Goal: Task Accomplishment & Management: Manage account settings

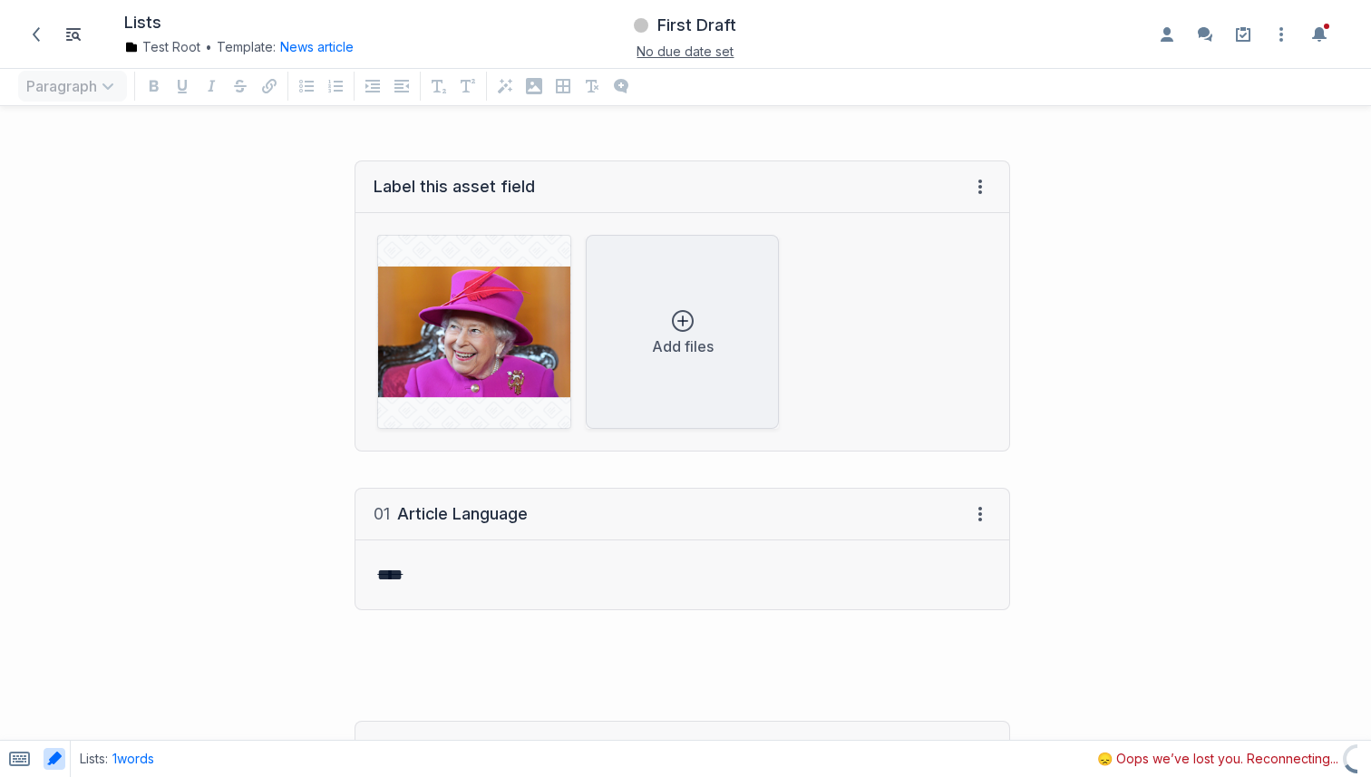
scroll to position [634, 1371]
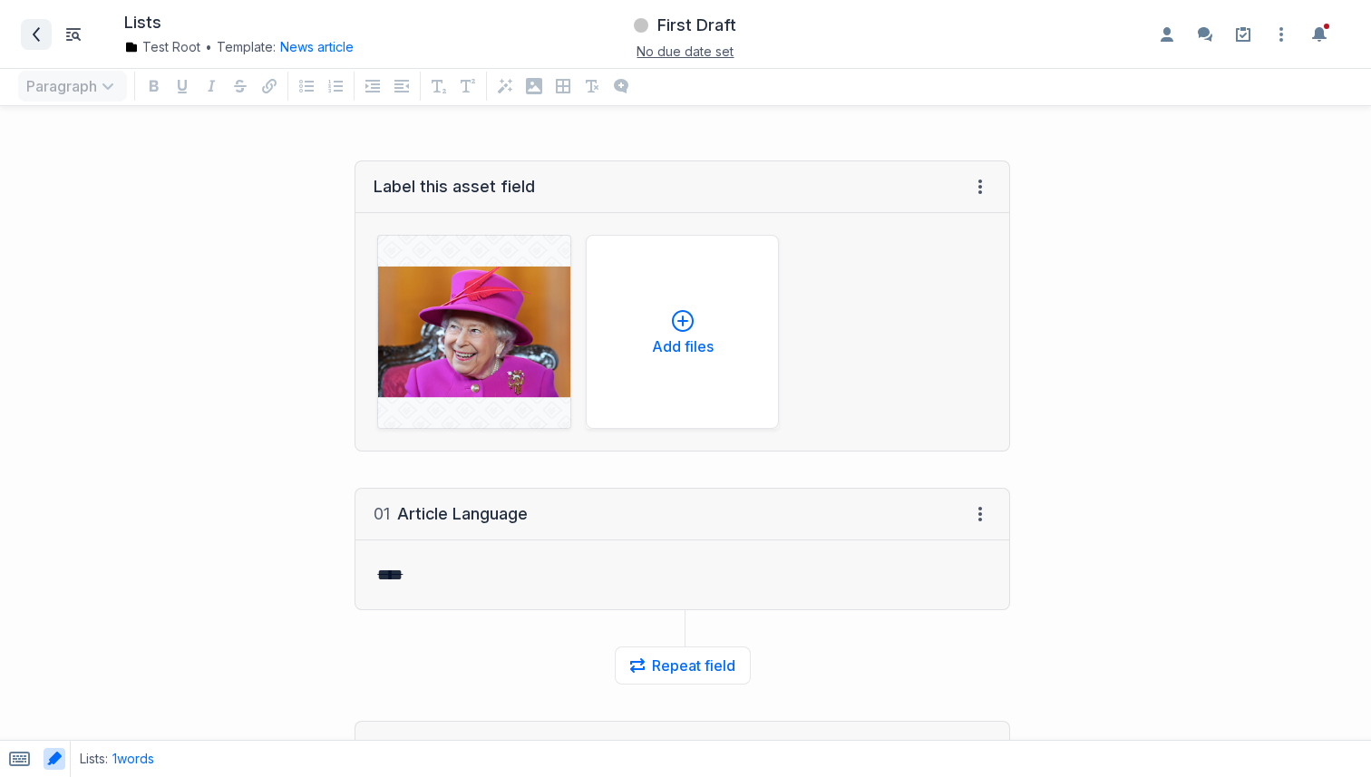
click at [46, 41] on span at bounding box center [36, 34] width 29 height 29
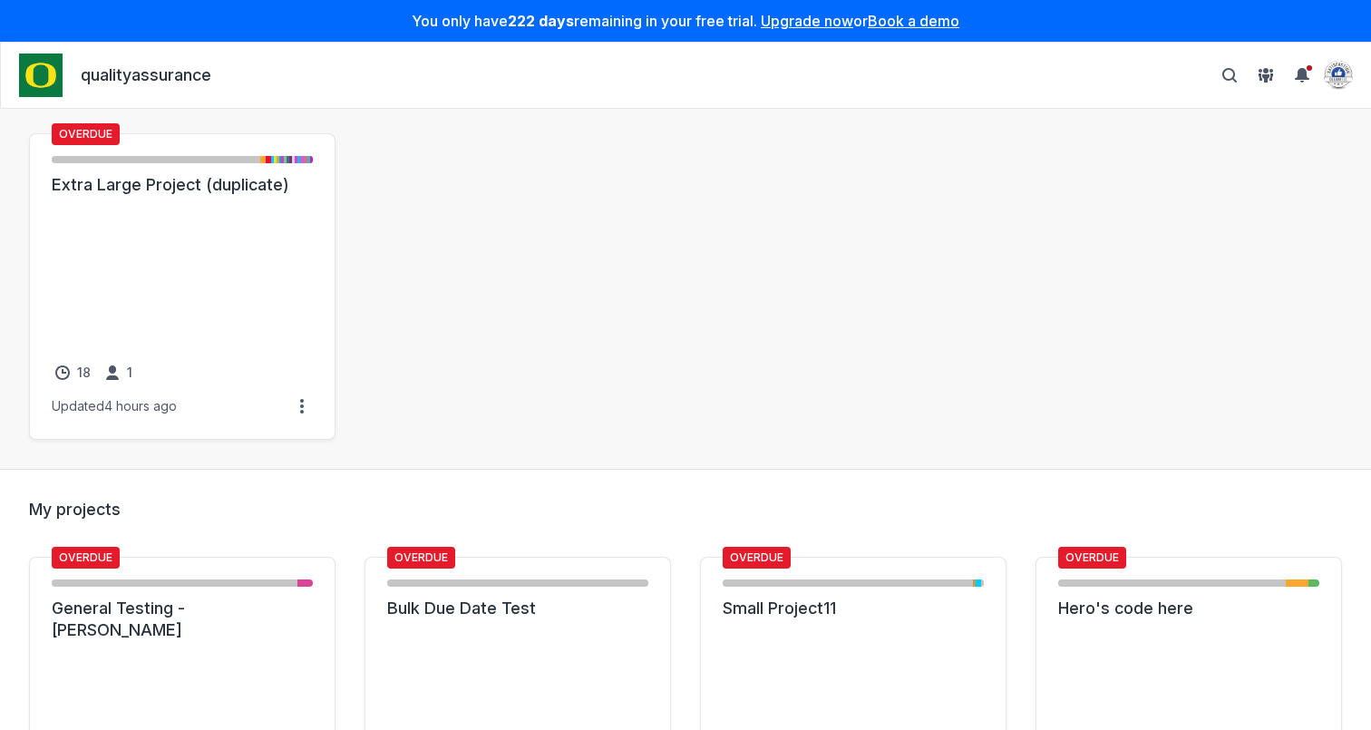
scroll to position [175, 0]
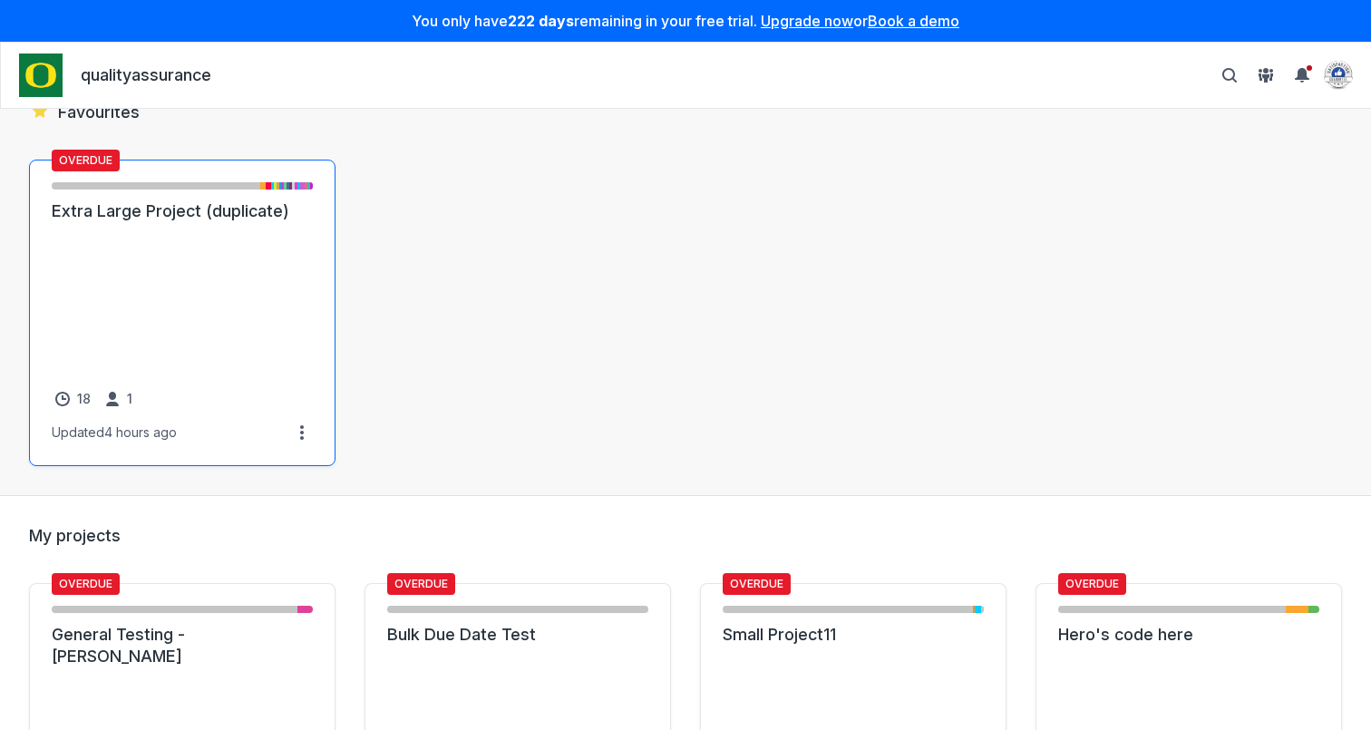
click at [242, 222] on link "Extra Large Project (duplicate)" at bounding box center [182, 211] width 261 height 22
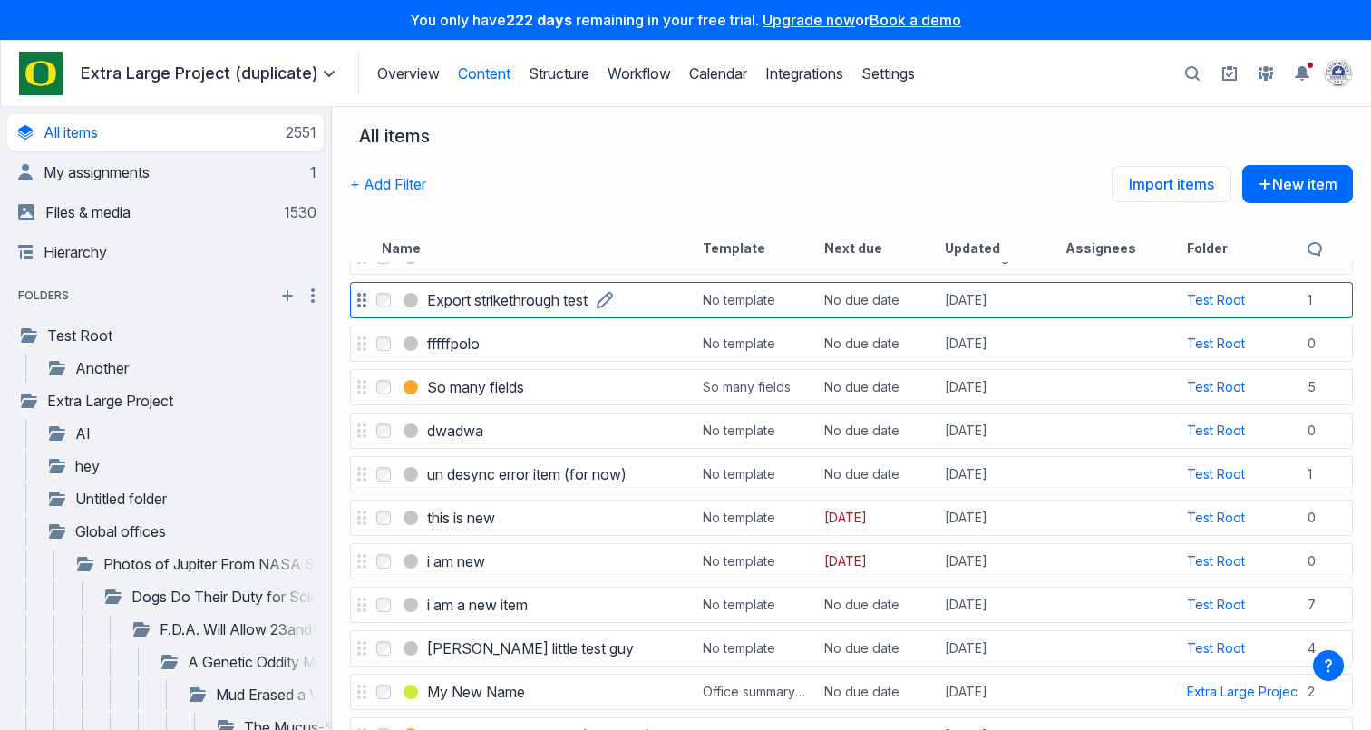
scroll to position [32, 0]
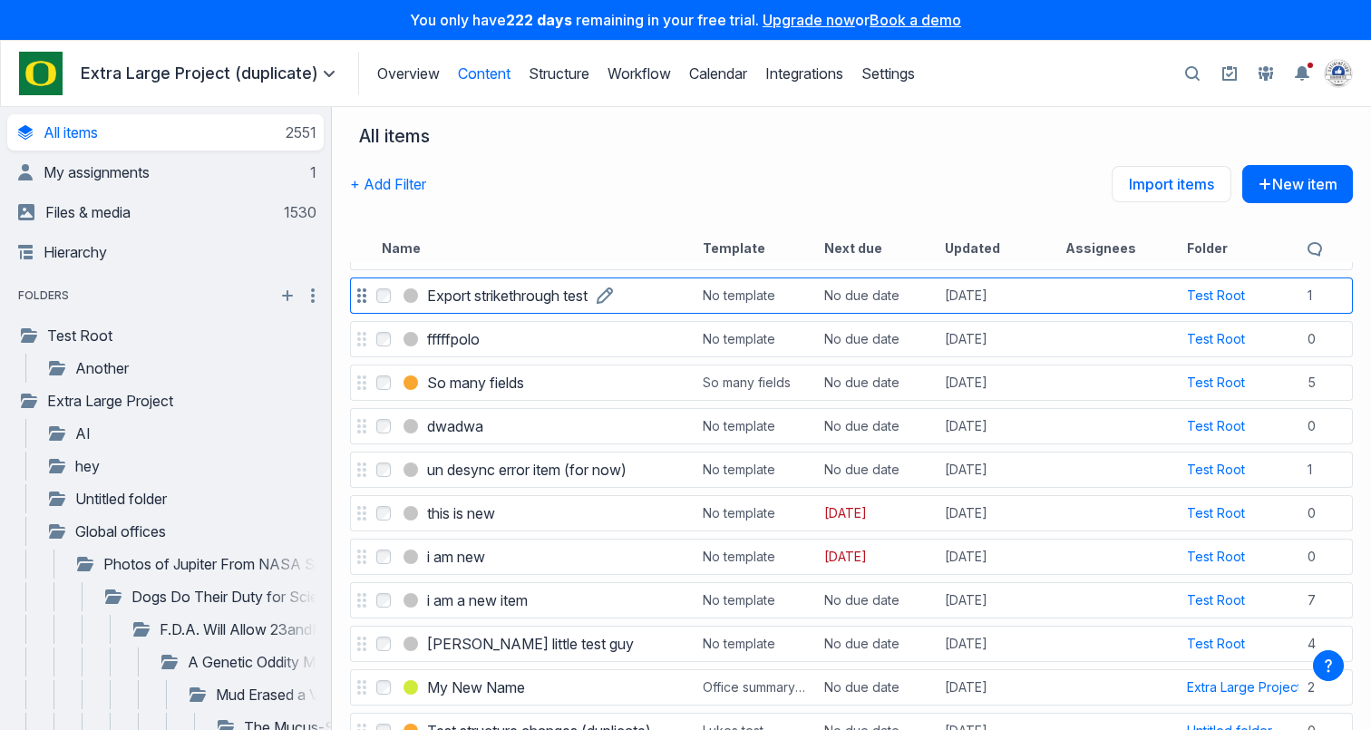
click at [482, 300] on h3 "Export strikethrough test" at bounding box center [507, 296] width 161 height 22
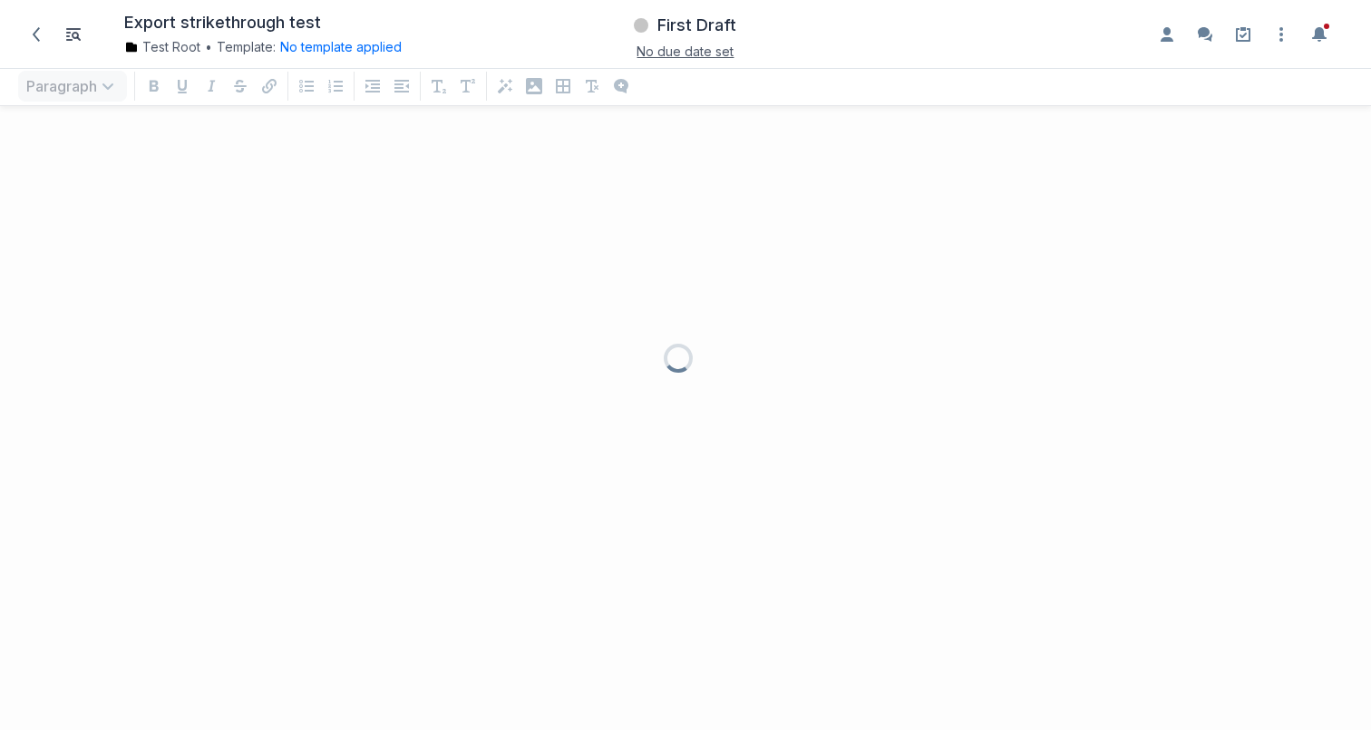
scroll to position [587, 1371]
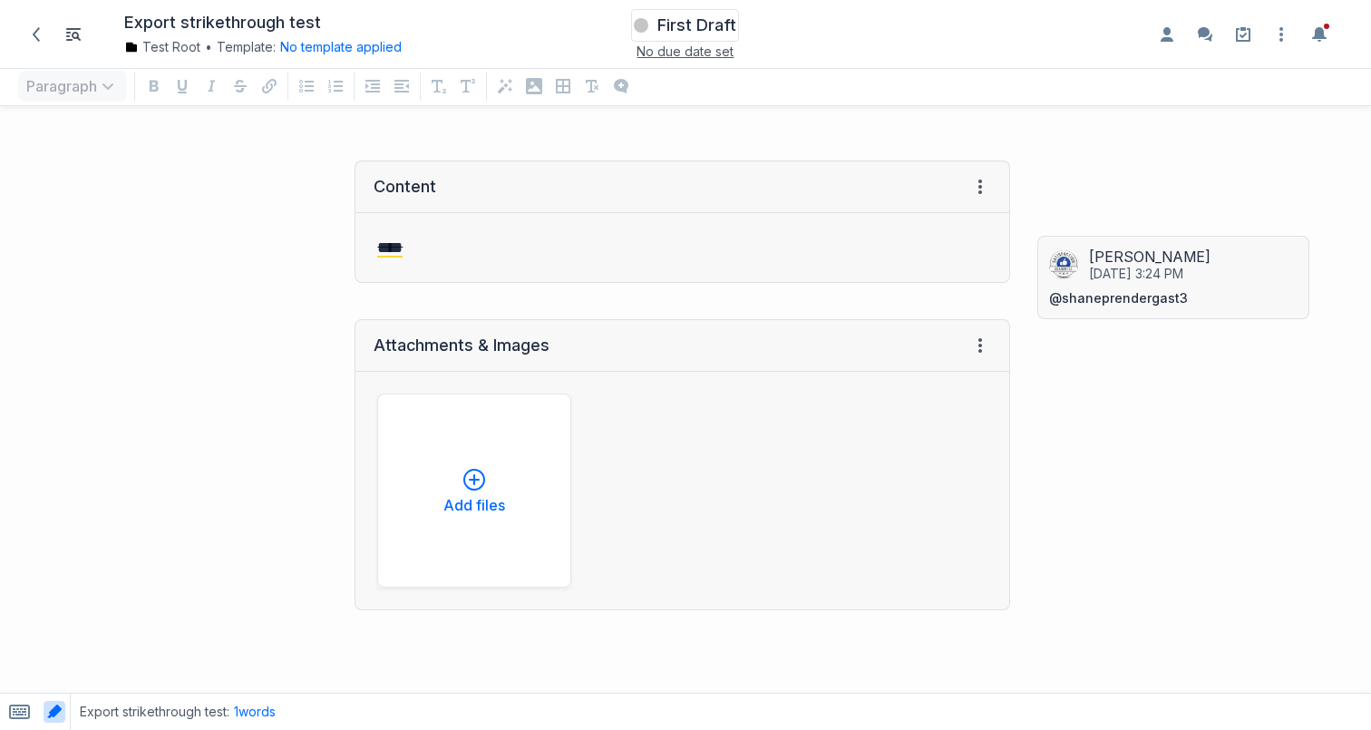
click at [722, 32] on span "First Draft" at bounding box center [697, 26] width 79 height 22
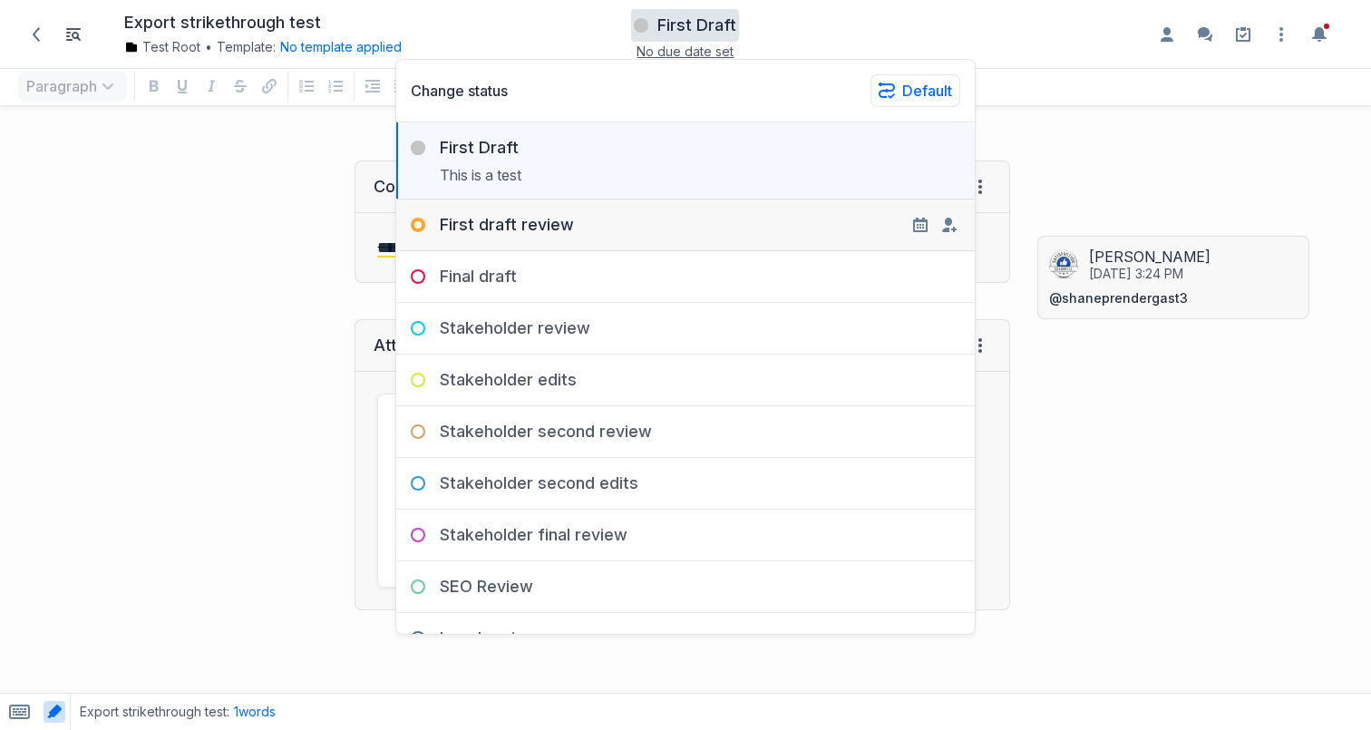
click at [640, 241] on div "First draft review Jest dostępnych wiele różnych wersji Lorem Ipsum, ale większ…" at bounding box center [685, 226] width 579 height 52
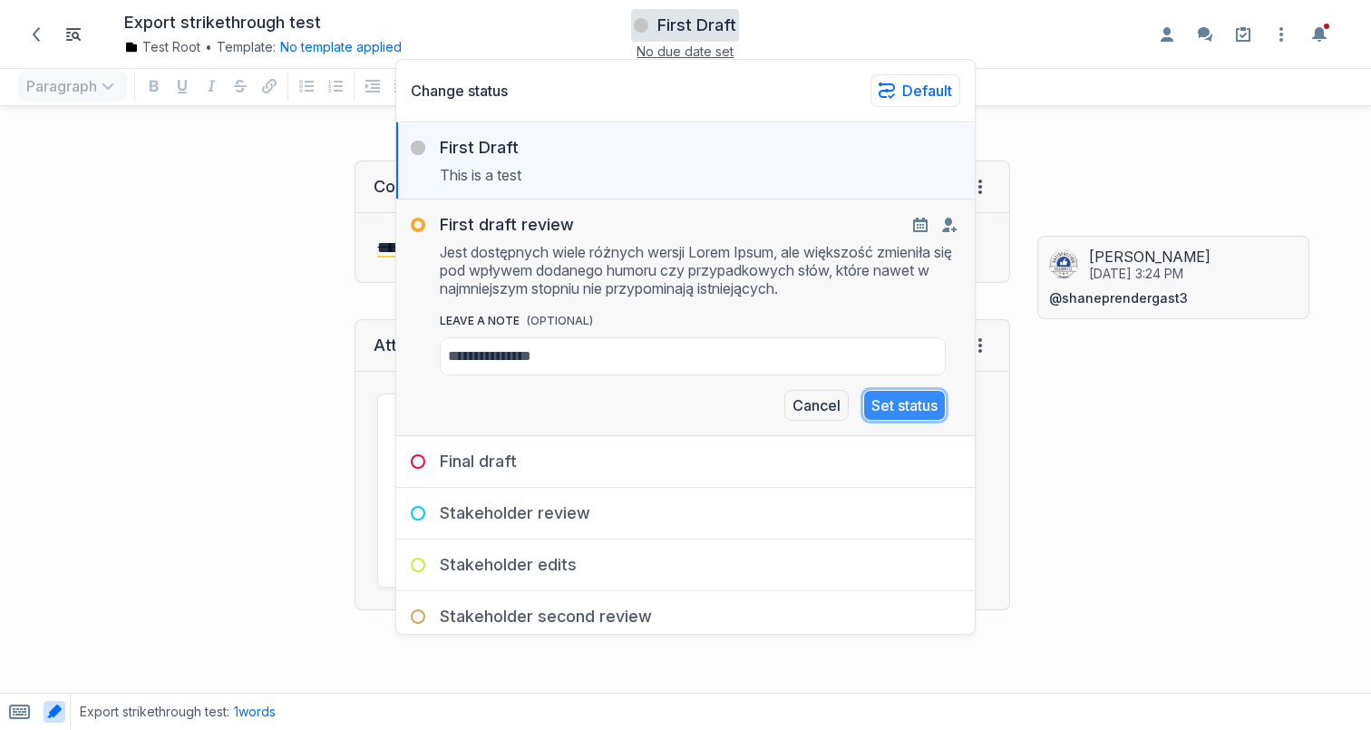
click at [877, 407] on button "Set status" at bounding box center [905, 405] width 83 height 31
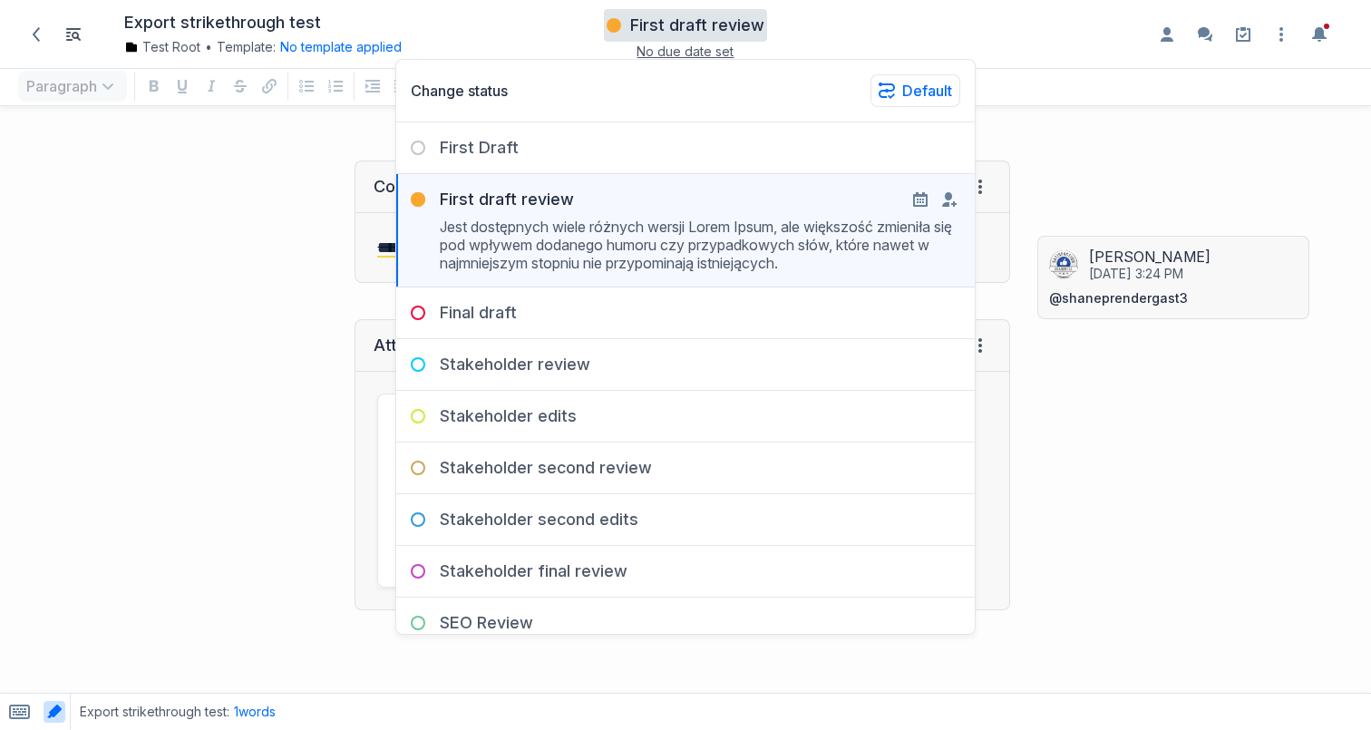
click at [1135, 176] on div "Chris Normansell 31st July at 3:24 PM @shaneprendergast3" at bounding box center [1200, 530] width 343 height 776
